Goal: Task Accomplishment & Management: Manage account settings

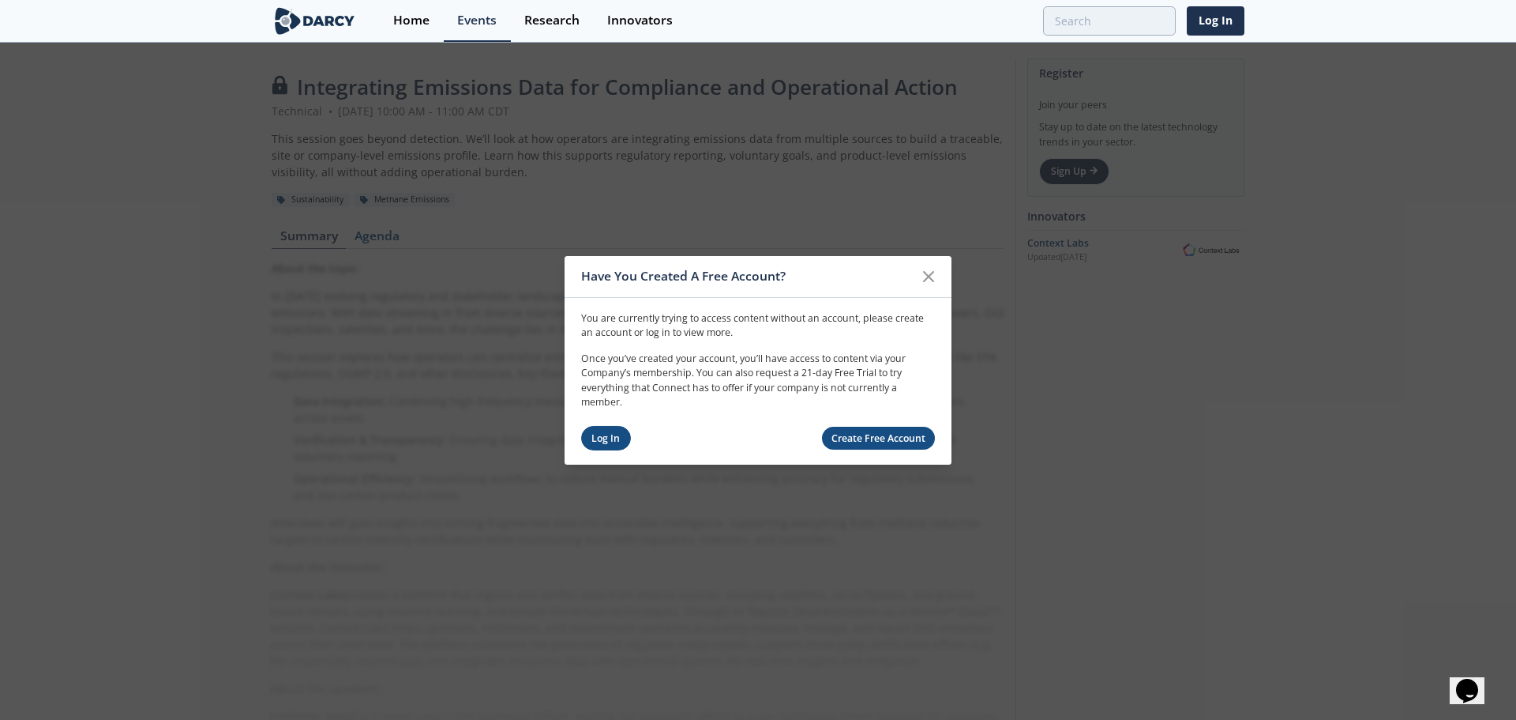
click at [592, 438] on link "Log In" at bounding box center [606, 438] width 50 height 24
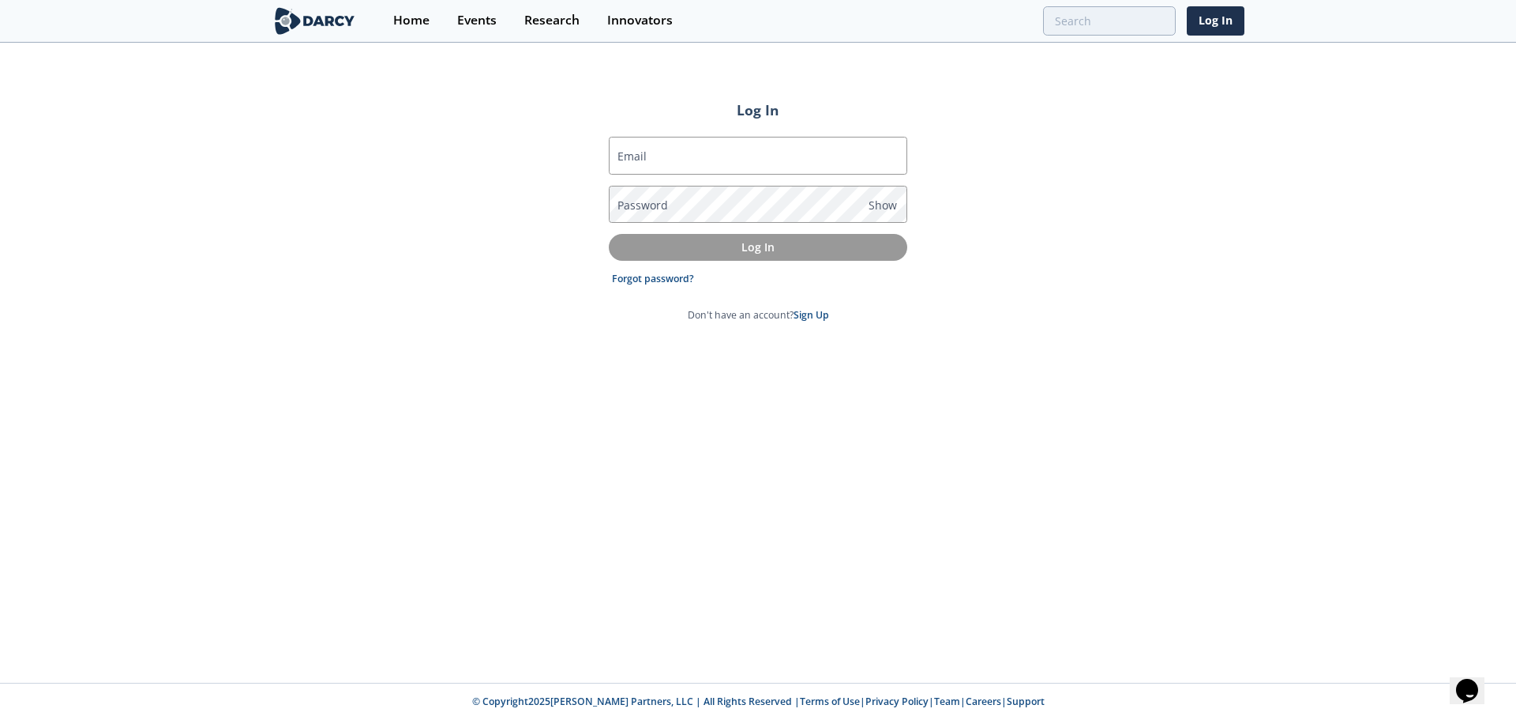
click at [632, 163] on label "Email" at bounding box center [632, 156] width 29 height 17
click at [632, 163] on input "Email" at bounding box center [758, 156] width 299 height 38
type input "[EMAIL_ADDRESS][DOMAIN_NAME]"
click at [650, 280] on link "Forgot password?" at bounding box center [653, 279] width 82 height 14
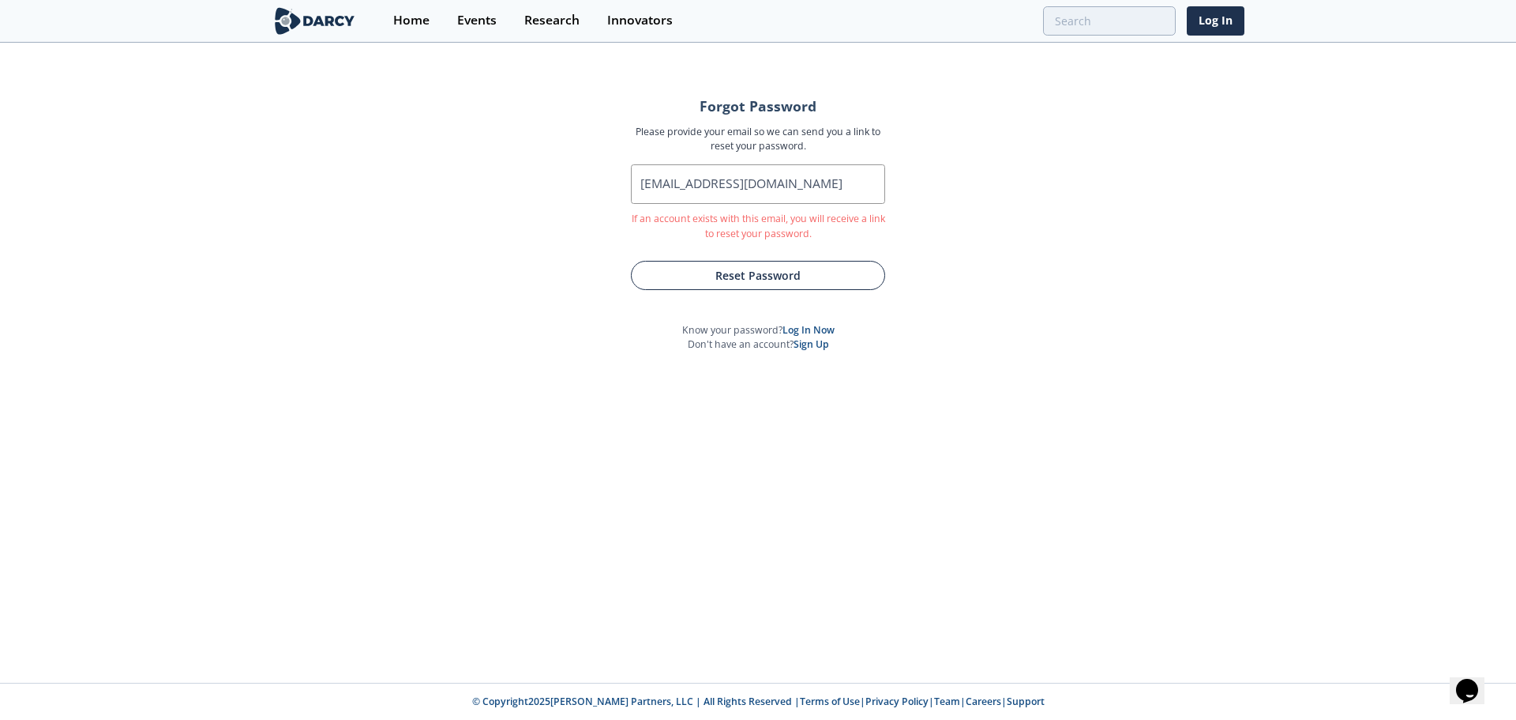
click at [765, 280] on button "Reset Password" at bounding box center [758, 275] width 254 height 29
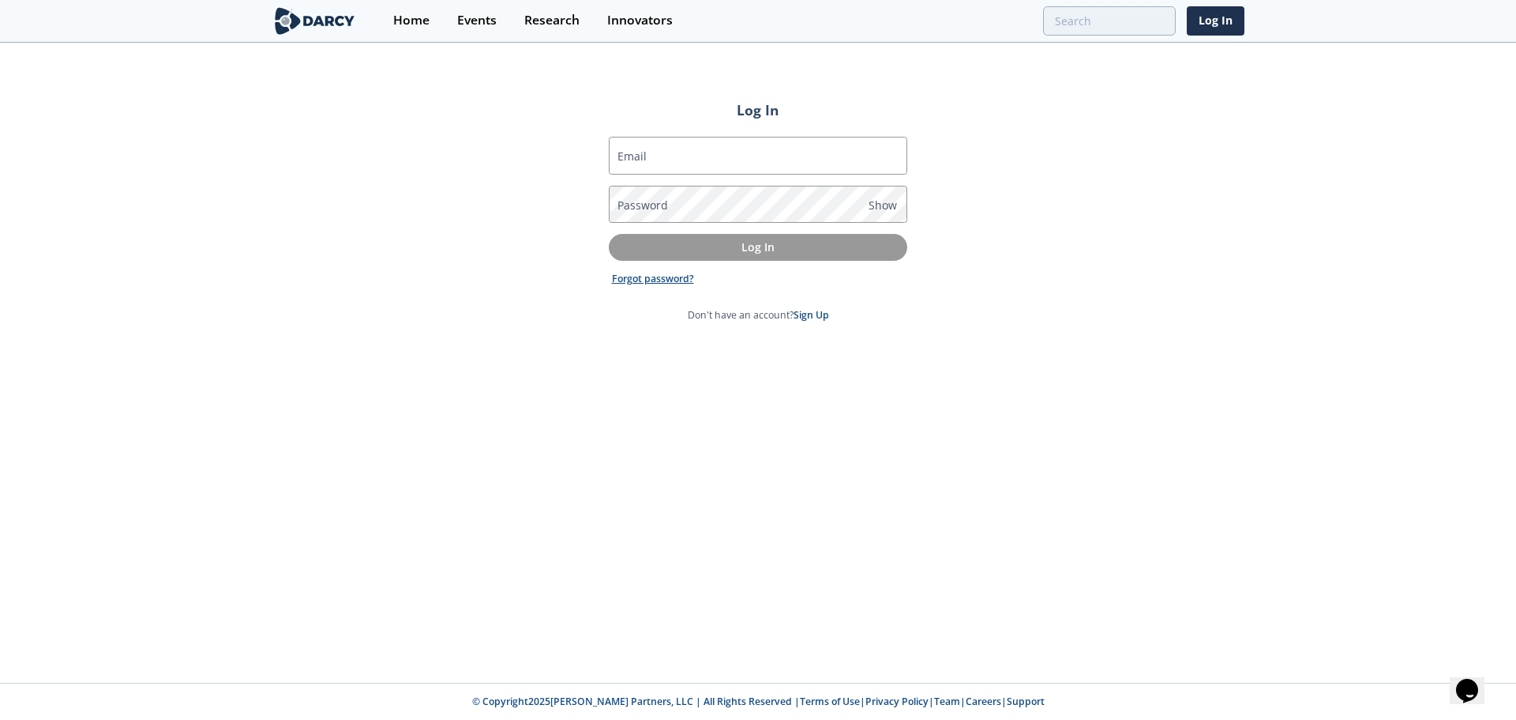
click at [651, 272] on link "Forgot password?" at bounding box center [653, 279] width 82 height 14
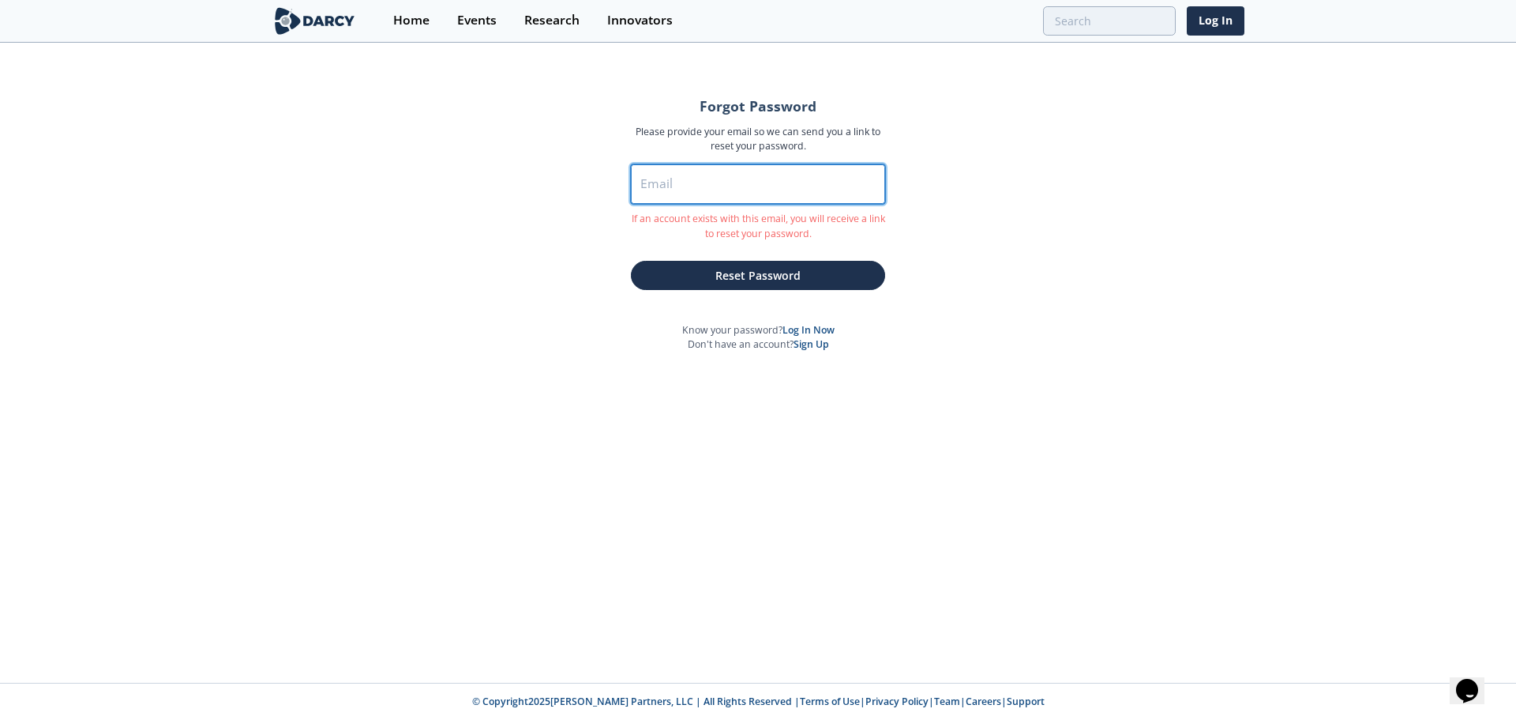
click at [671, 182] on input "Email" at bounding box center [758, 183] width 254 height 39
type input "[EMAIL_ADDRESS][DOMAIN_NAME]"
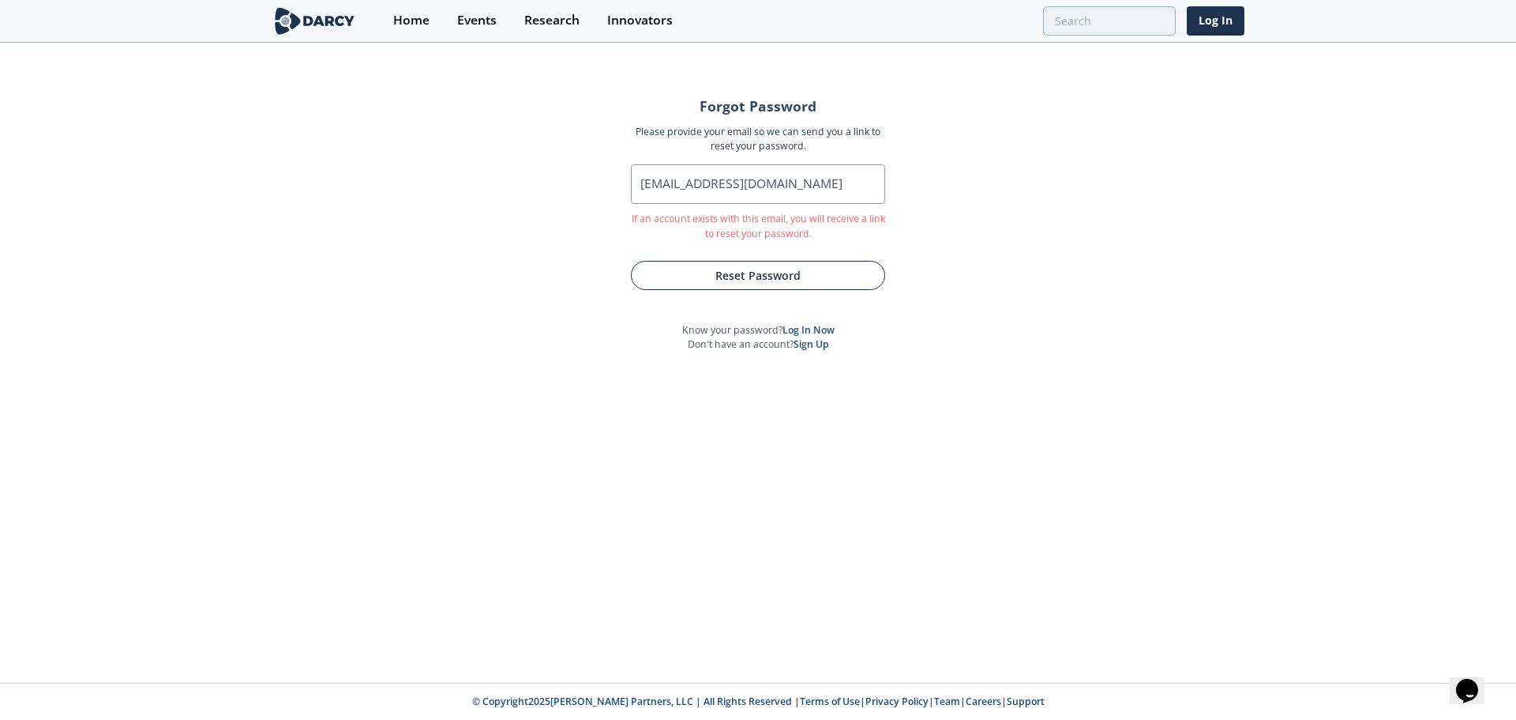
click at [745, 267] on button "Reset Password" at bounding box center [758, 275] width 254 height 29
